Goal: Complete application form

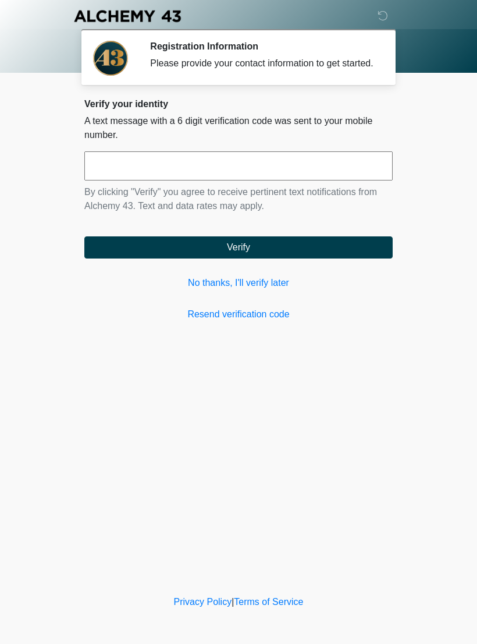
click at [130, 180] on input "text" at bounding box center [238, 165] width 309 height 29
type input "******"
click at [262, 253] on button "Verify" at bounding box center [238, 247] width 309 height 22
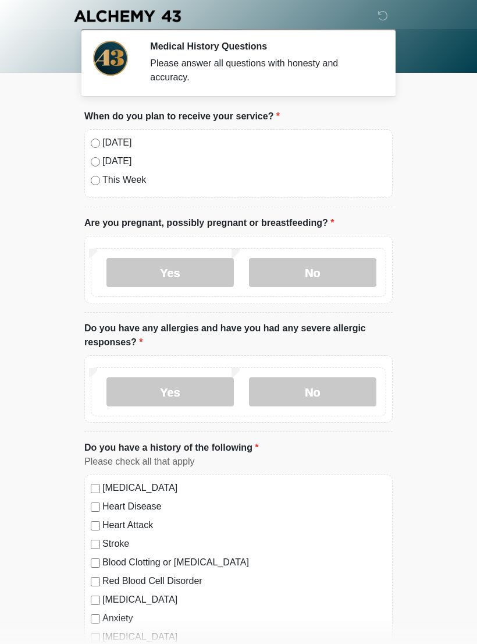
click at [321, 274] on label "No" at bounding box center [313, 272] width 128 height 29
click at [341, 387] on label "No" at bounding box center [313, 391] width 128 height 29
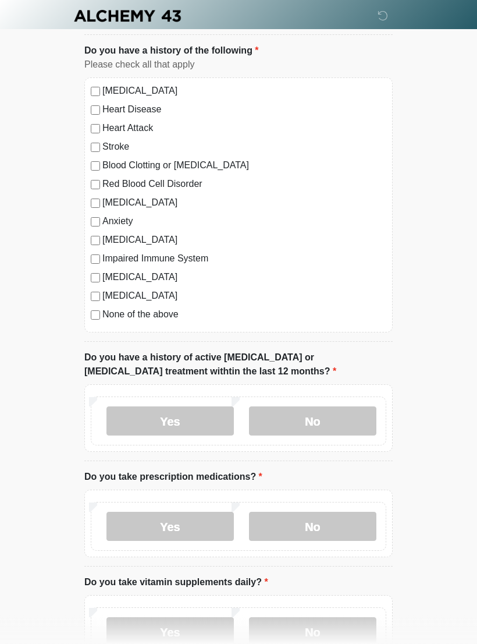
scroll to position [413, 0]
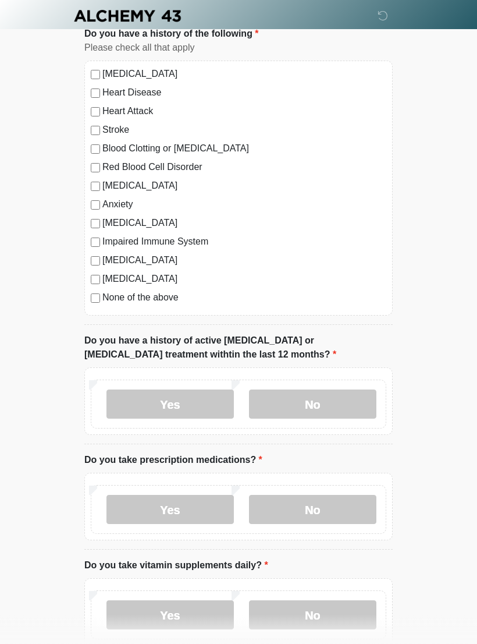
click at [352, 398] on label "No" at bounding box center [313, 404] width 128 height 29
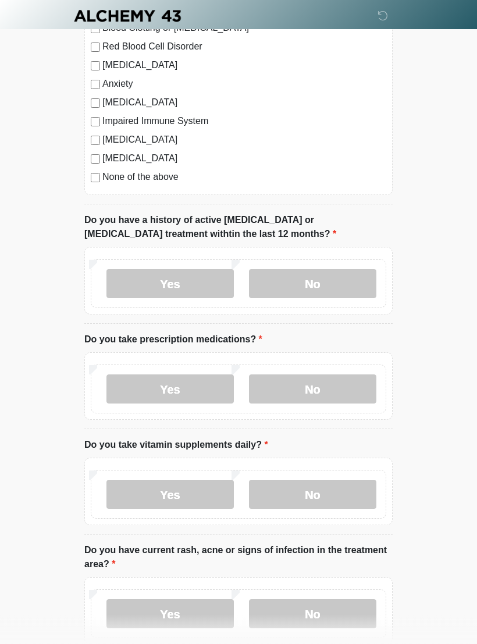
scroll to position [557, 0]
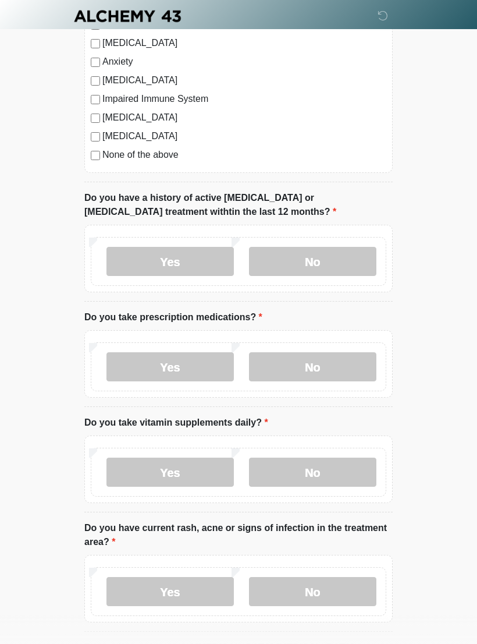
click at [330, 357] on label "No" at bounding box center [313, 366] width 128 height 29
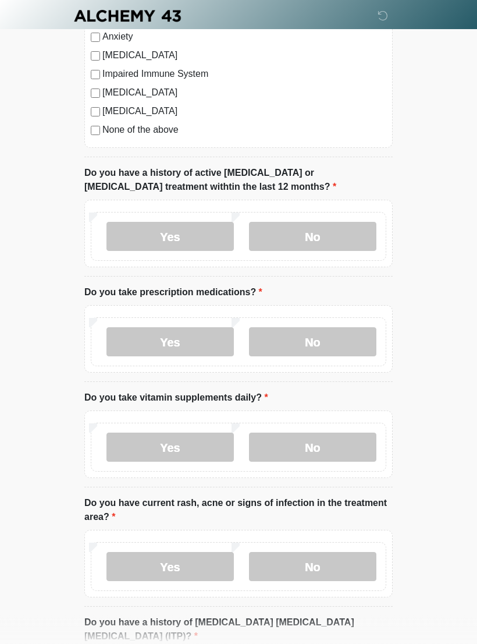
scroll to position [613, 0]
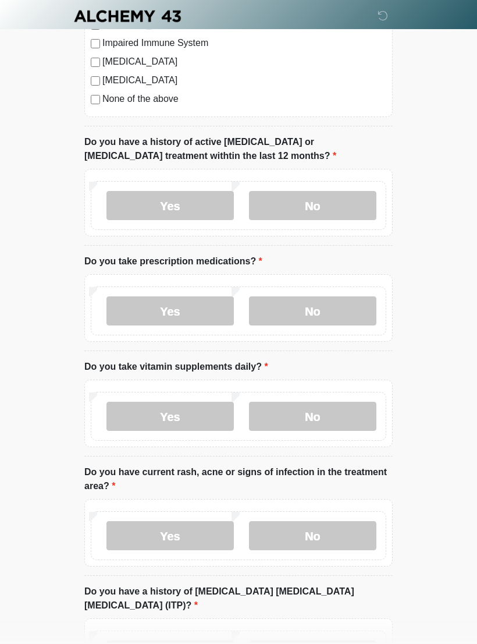
click at [187, 413] on label "Yes" at bounding box center [171, 416] width 128 height 29
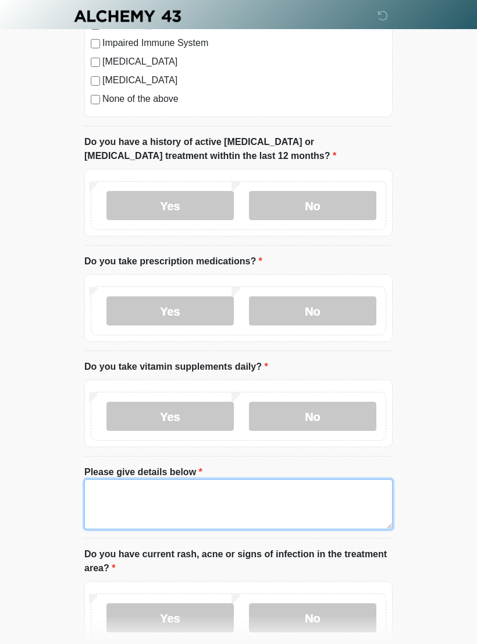
click at [120, 492] on textarea "Please give details below" at bounding box center [238, 504] width 309 height 50
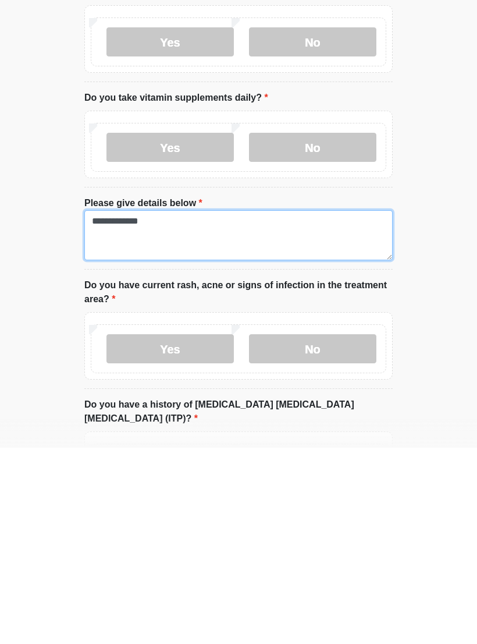
type textarea "**********"
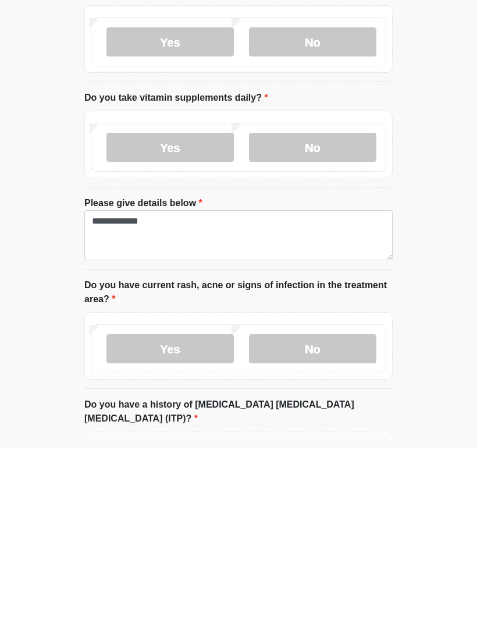
click at [338, 530] on label "No" at bounding box center [313, 544] width 128 height 29
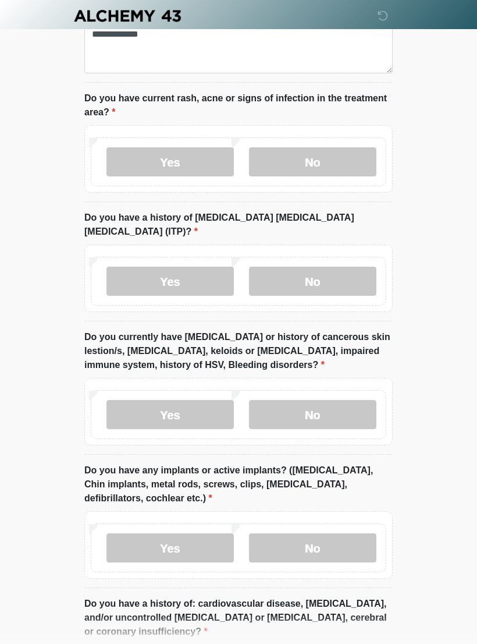
scroll to position [1068, 0]
click at [348, 267] on label "No" at bounding box center [313, 281] width 128 height 29
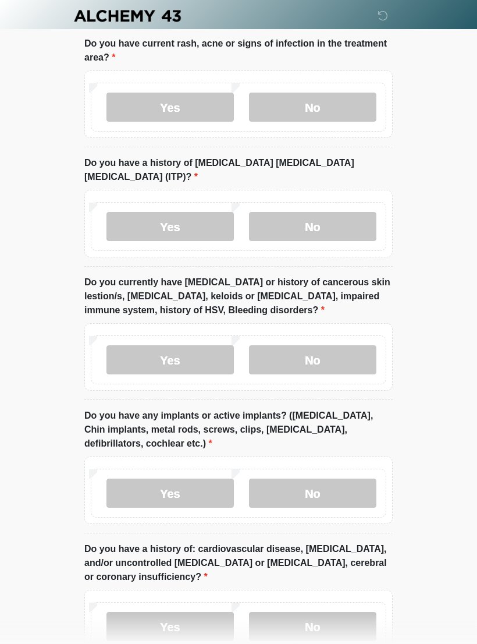
scroll to position [1123, 0]
click at [338, 345] on label "No" at bounding box center [313, 359] width 128 height 29
click at [327, 478] on label "No" at bounding box center [313, 492] width 128 height 29
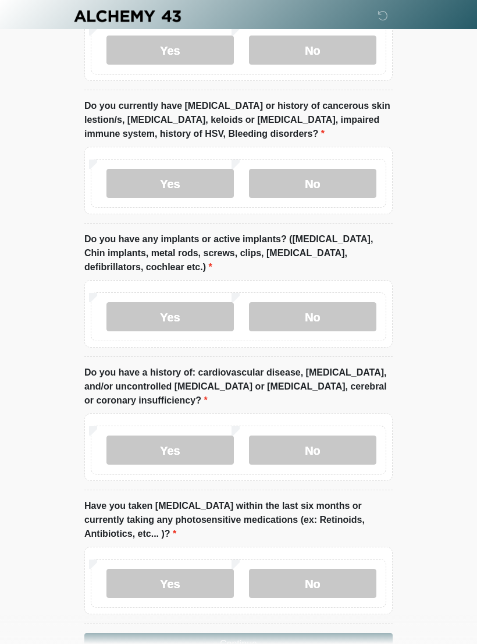
scroll to position [1312, 0]
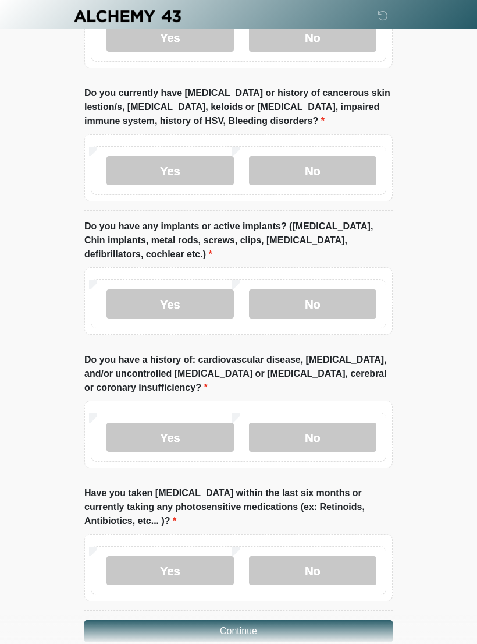
click at [341, 423] on label "No" at bounding box center [313, 437] width 128 height 29
click at [348, 556] on label "No" at bounding box center [313, 570] width 128 height 29
click at [323, 620] on button "Continue" at bounding box center [238, 631] width 309 height 22
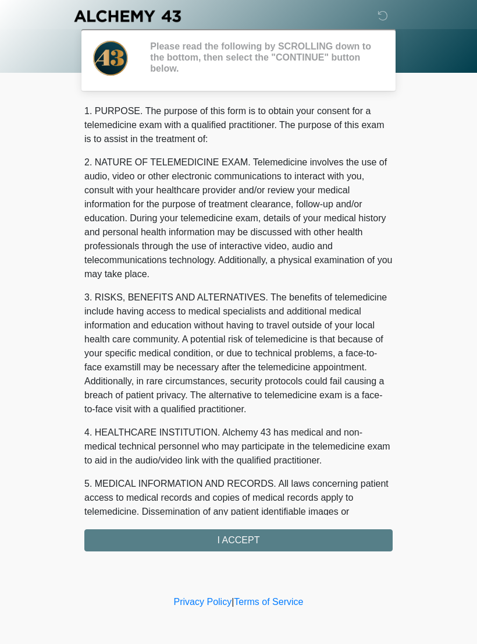
scroll to position [0, 0]
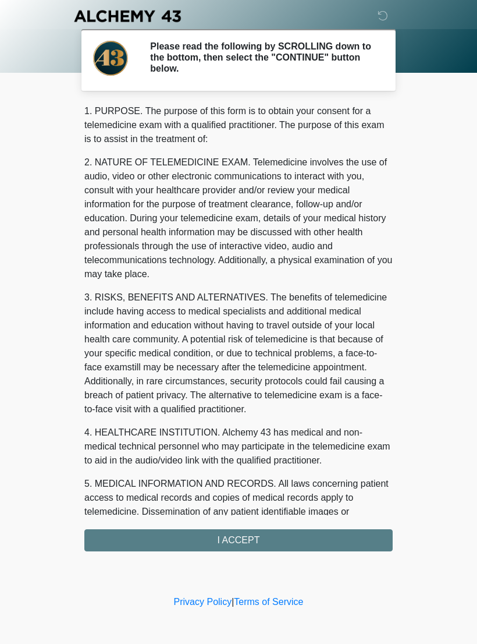
click at [266, 529] on div "1. PURPOSE. The purpose of this form is to obtain your consent for a telemedici…" at bounding box center [238, 327] width 309 height 447
click at [272, 540] on div "1. PURPOSE. The purpose of this form is to obtain your consent for a telemedici…" at bounding box center [238, 327] width 309 height 447
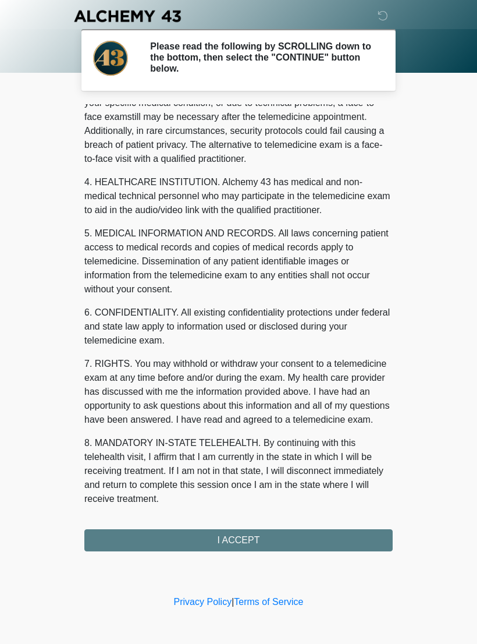
click at [264, 533] on button "I ACCEPT" at bounding box center [238, 540] width 309 height 22
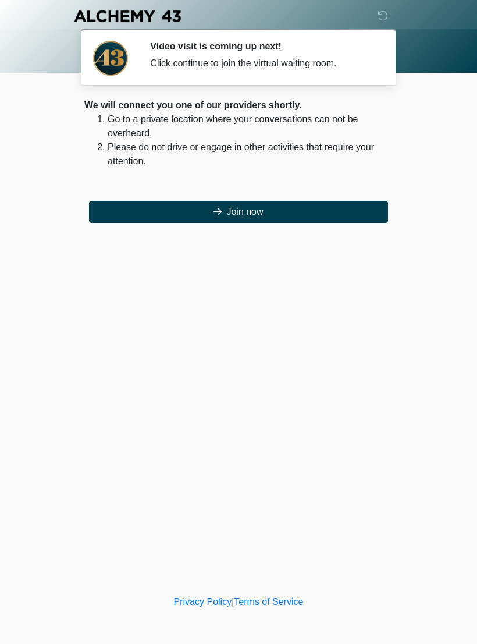
click at [270, 203] on button "Join now" at bounding box center [238, 212] width 299 height 22
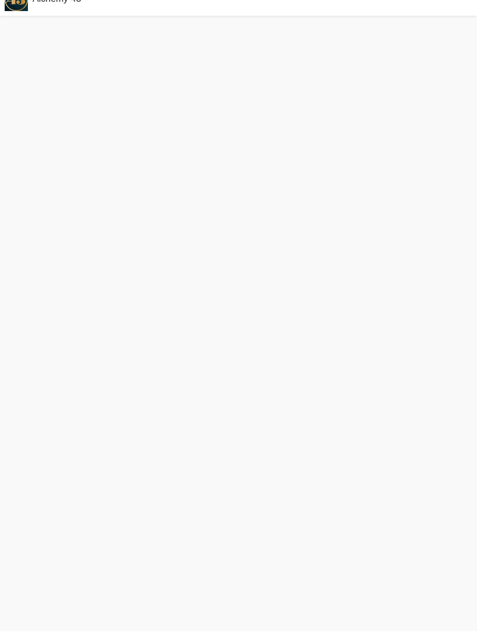
scroll to position [3, 0]
